Goal: Task Accomplishment & Management: Complete application form

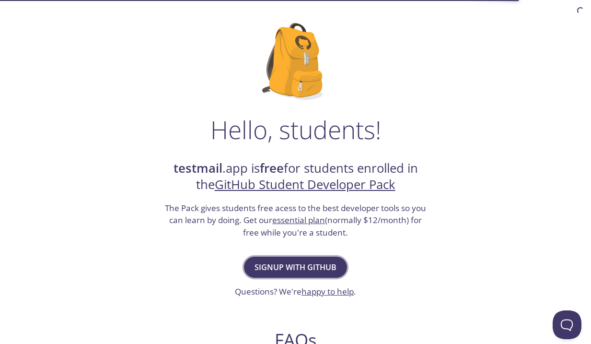
click at [281, 265] on span "Signup with GitHub" at bounding box center [295, 266] width 82 height 13
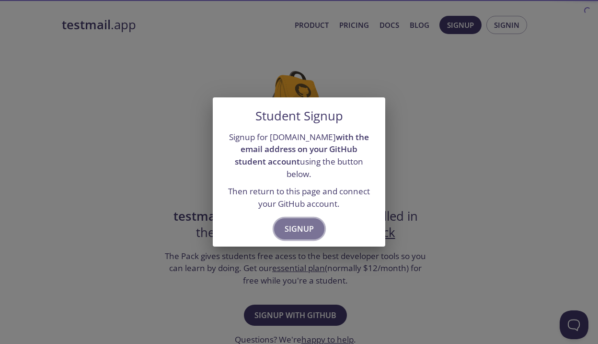
click at [304, 222] on span "Signup" at bounding box center [299, 228] width 29 height 13
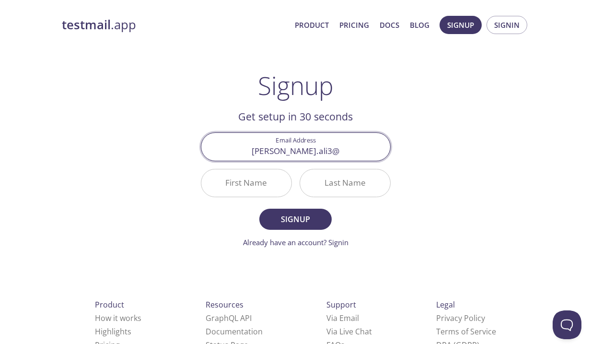
type input "[EMAIL_ADDRESS][US_STATE][DOMAIN_NAME]"
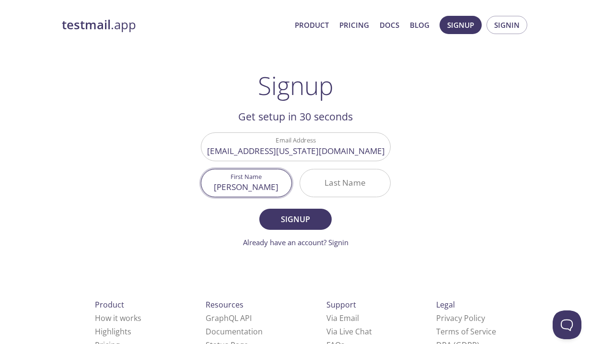
type input "[PERSON_NAME]"
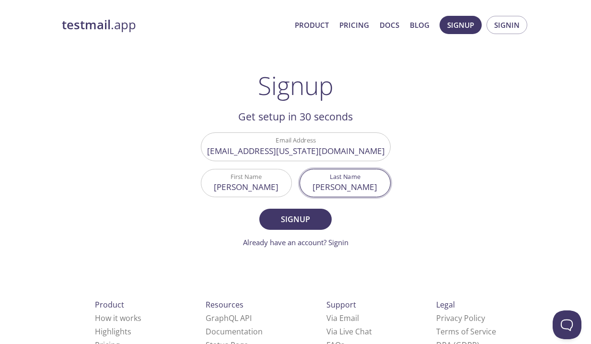
type input "[PERSON_NAME]"
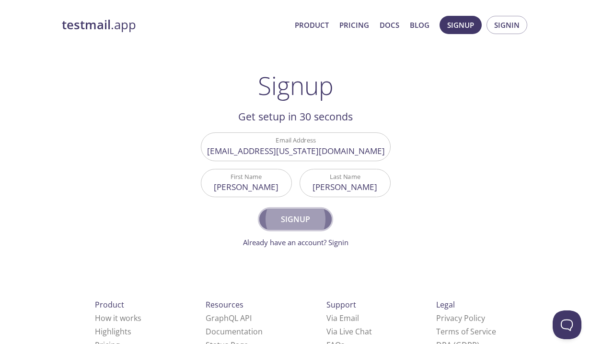
click at [300, 213] on span "Signup" at bounding box center [295, 218] width 51 height 13
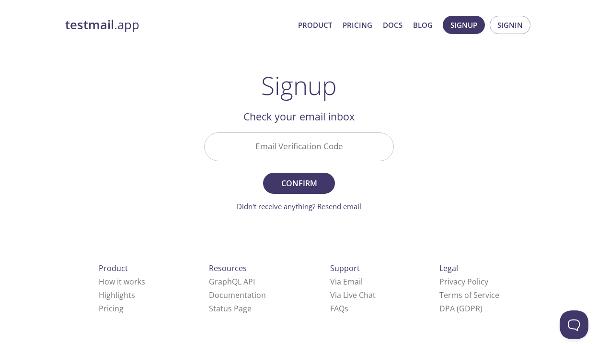
click at [312, 154] on input "Email Verification Code" at bounding box center [299, 146] width 189 height 27
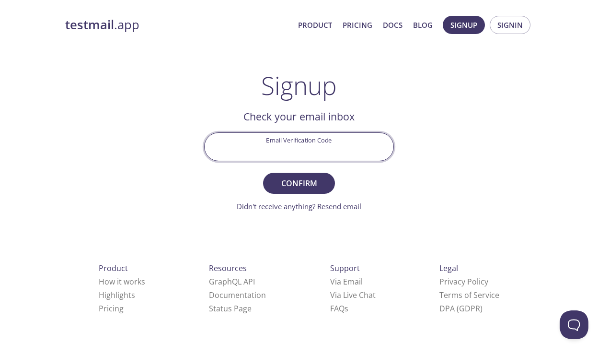
paste input "ZB7YK15"
type input "ZB7YK15"
click at [300, 193] on button "Confirm" at bounding box center [299, 182] width 72 height 21
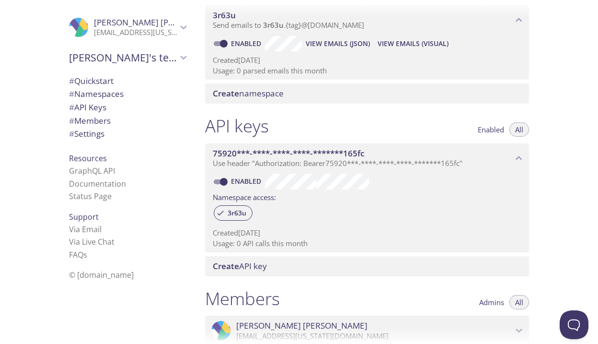
scroll to position [192, 0]
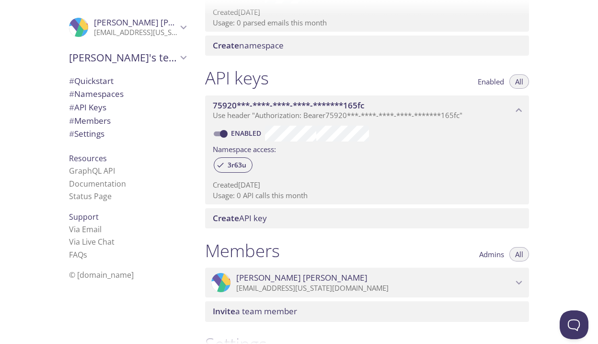
click at [573, 156] on div "Quickstart Send a test email to [EMAIL_ADDRESS][DOMAIN_NAME] and then click her…" at bounding box center [397, 172] width 401 height 344
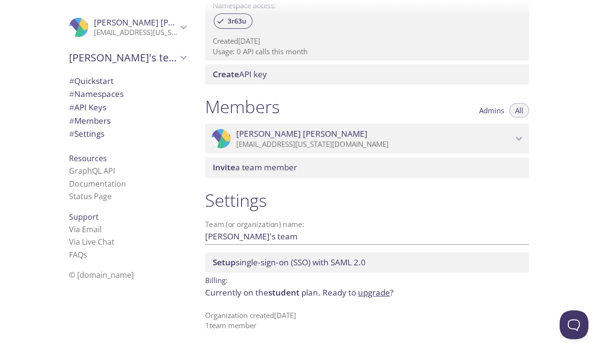
click at [570, 155] on div "Quickstart Send a test email to [EMAIL_ADDRESS][DOMAIN_NAME] and then click her…" at bounding box center [397, 172] width 401 height 344
click at [569, 154] on div "Quickstart Send a test email to [EMAIL_ADDRESS][DOMAIN_NAME] and then click her…" at bounding box center [397, 172] width 401 height 344
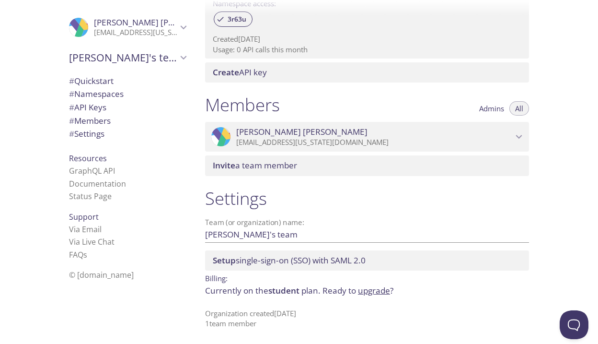
scroll to position [338, 0]
click at [573, 183] on div "Quickstart Send a test email to [EMAIL_ADDRESS][DOMAIN_NAME] and then click her…" at bounding box center [397, 172] width 401 height 344
click at [565, 185] on div "Quickstart Send a test email to [EMAIL_ADDRESS][DOMAIN_NAME] and then click her…" at bounding box center [397, 172] width 401 height 344
click at [89, 130] on span "# Settings" at bounding box center [86, 133] width 35 height 11
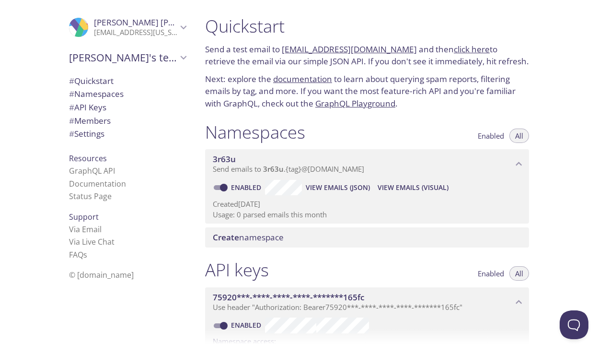
click at [97, 57] on span "[PERSON_NAME]'s team" at bounding box center [123, 57] width 108 height 13
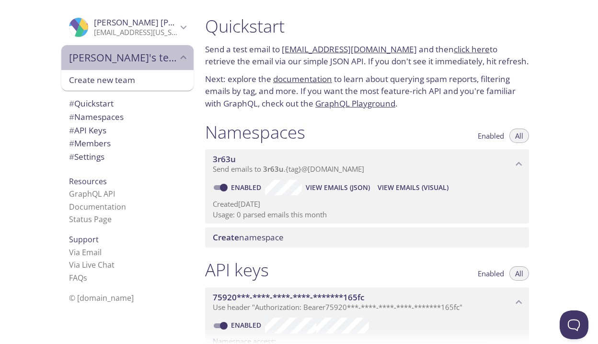
click at [97, 57] on span "[PERSON_NAME]'s team" at bounding box center [123, 57] width 108 height 13
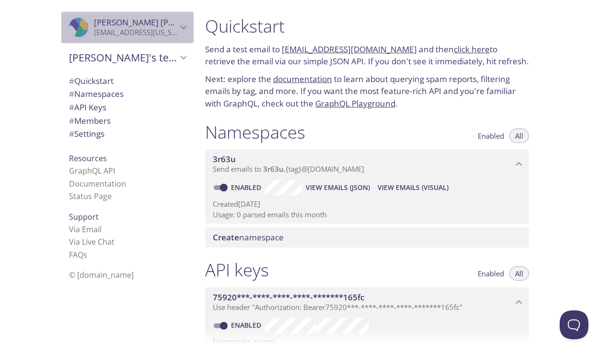
click at [113, 26] on span "[PERSON_NAME]" at bounding box center [159, 22] width 131 height 11
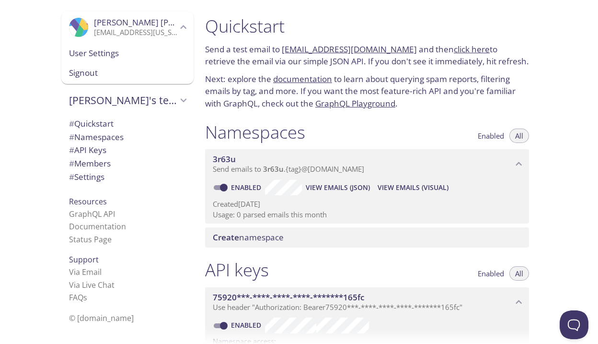
click at [98, 49] on span "User Settings" at bounding box center [127, 53] width 117 height 12
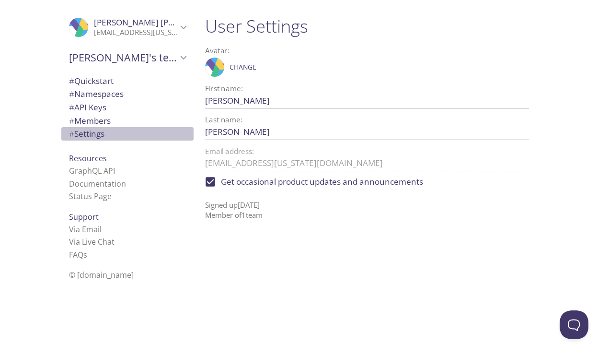
click at [79, 134] on span "# Settings" at bounding box center [86, 133] width 35 height 11
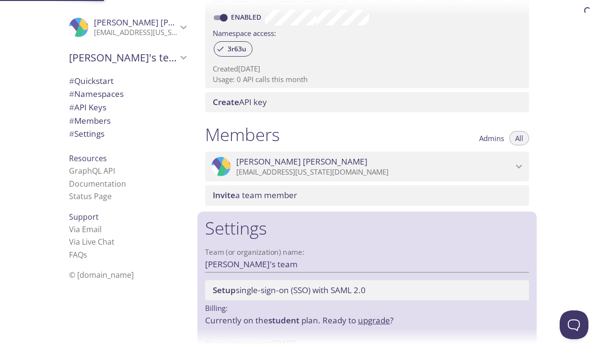
scroll to position [338, 0]
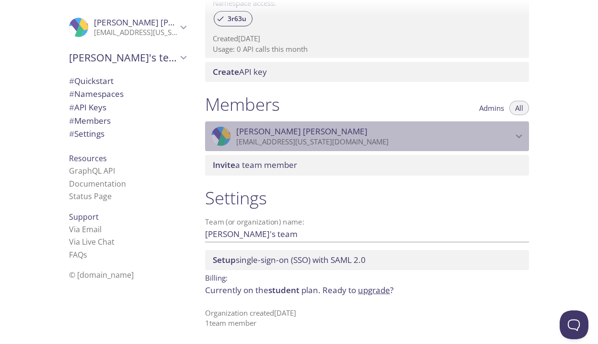
click at [301, 137] on p "[EMAIL_ADDRESS][US_STATE][DOMAIN_NAME]" at bounding box center [374, 142] width 276 height 10
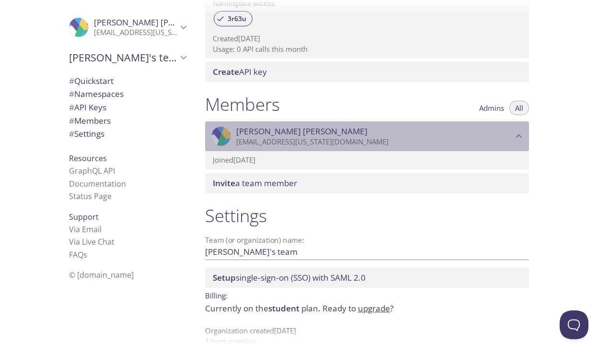
click at [301, 137] on p "[EMAIL_ADDRESS][US_STATE][DOMAIN_NAME]" at bounding box center [374, 142] width 276 height 10
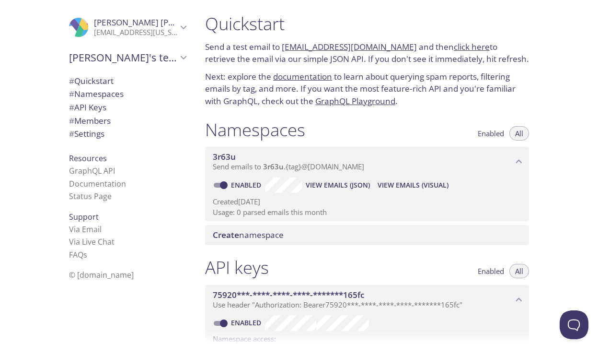
scroll to position [0, 0]
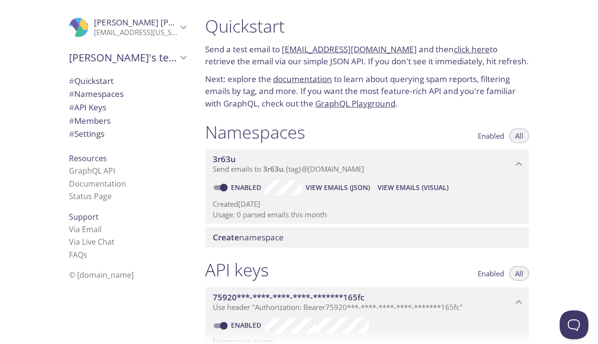
click at [74, 79] on span "# Quickstart" at bounding box center [91, 80] width 45 height 11
click at [77, 28] on icon "Hassan Ali" at bounding box center [83, 21] width 16 height 18
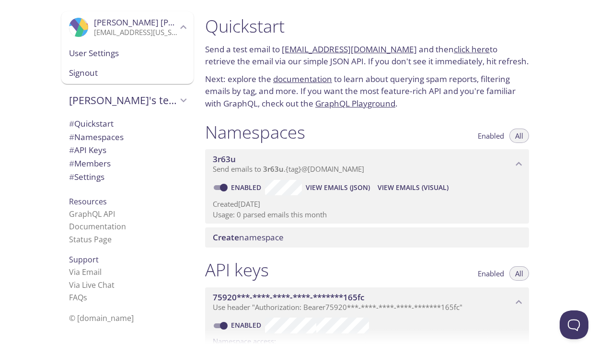
click at [35, 42] on div ".cls-1 { fill: #6d5ca8; } .cls-2 { fill: #3fc191; } .cls-3 { fill: #3b4752; } .…" at bounding box center [98, 172] width 197 height 344
click at [82, 165] on span "# Members" at bounding box center [90, 163] width 42 height 11
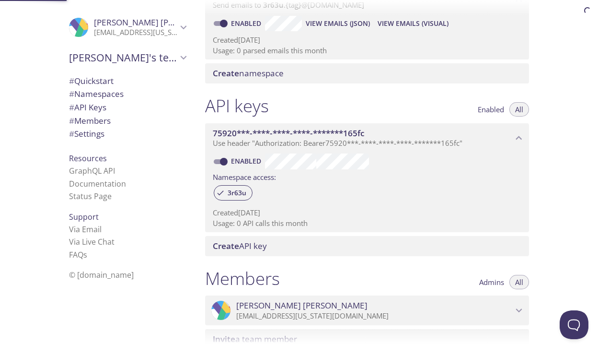
scroll to position [338, 0]
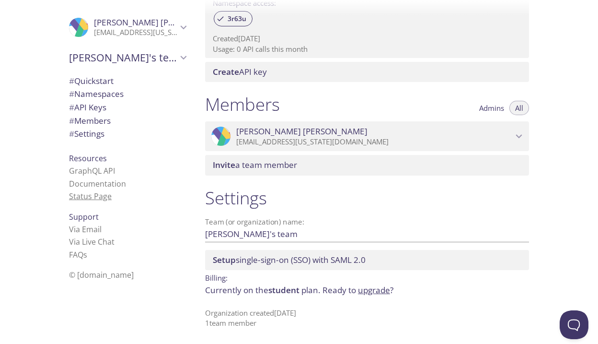
click at [85, 196] on link "Status Page" at bounding box center [90, 196] width 43 height 11
